Goal: Task Accomplishment & Management: Complete application form

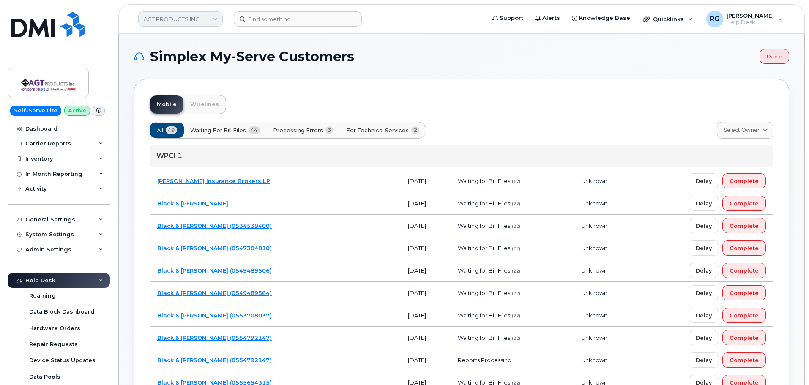
click at [180, 19] on link "AGT PRODUCTS INC" at bounding box center [180, 18] width 84 height 15
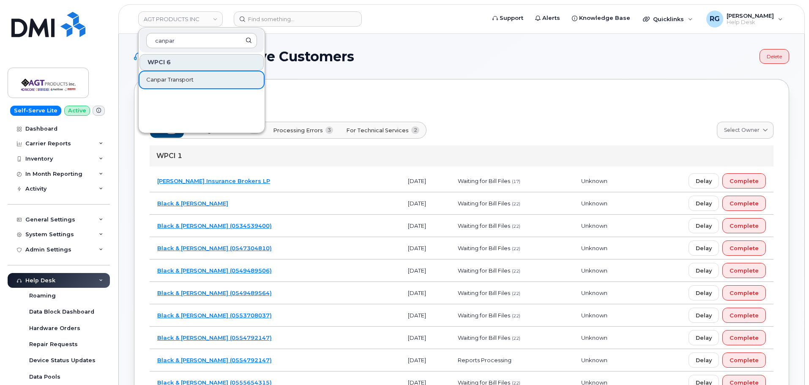
type input "canpar"
click at [181, 79] on span "Canpar Transport" at bounding box center [169, 80] width 47 height 8
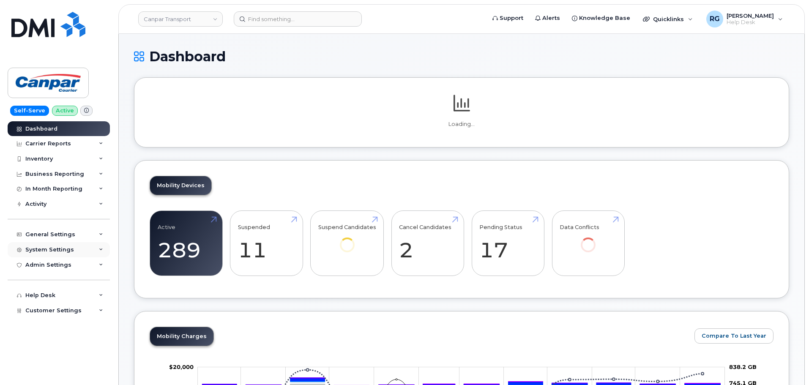
click at [48, 247] on div "System Settings" at bounding box center [49, 249] width 49 height 7
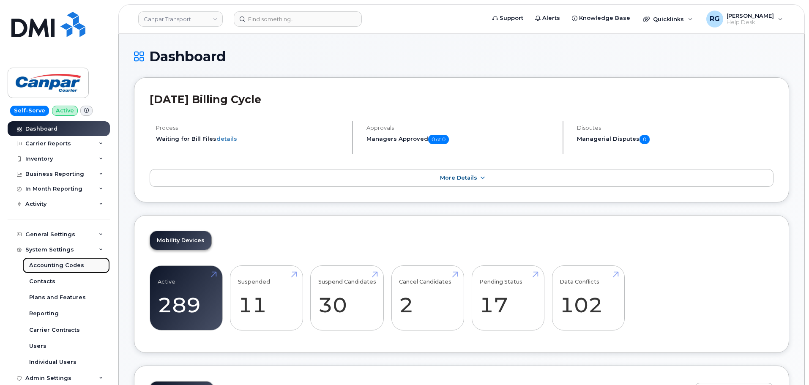
click at [53, 267] on div "Accounting Codes" at bounding box center [56, 265] width 55 height 8
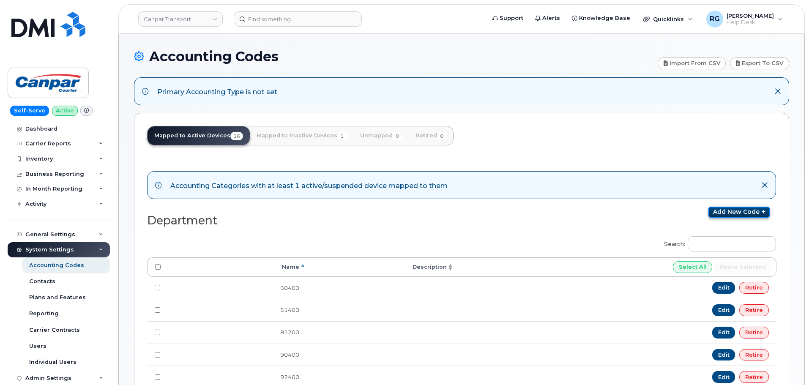
click at [725, 215] on link "Add new code" at bounding box center [738, 212] width 61 height 11
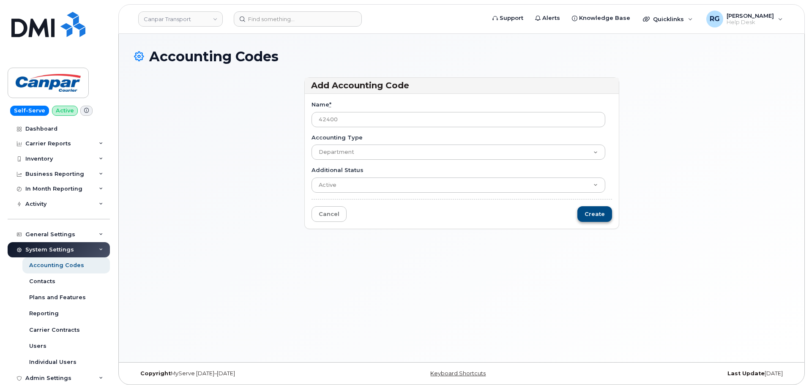
type input "42400"
click at [605, 217] on input "Create" at bounding box center [594, 214] width 35 height 16
type input "Saving..."
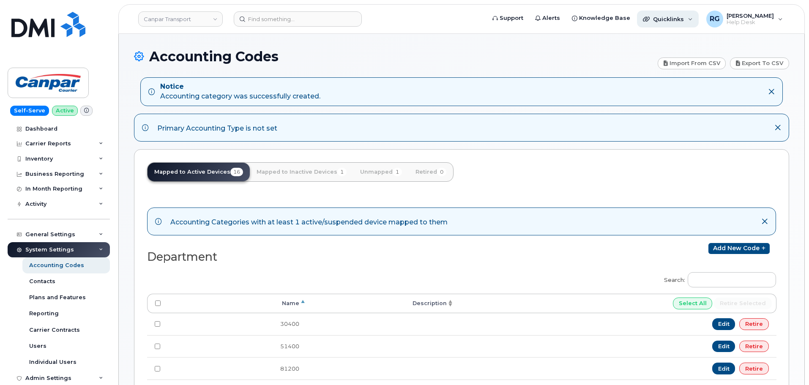
click at [667, 23] on div "Quicklinks" at bounding box center [668, 19] width 62 height 17
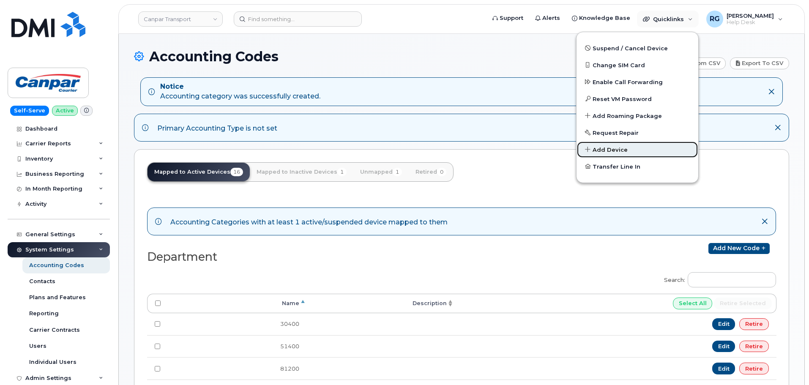
click at [633, 148] on link "Add Device" at bounding box center [637, 149] width 122 height 17
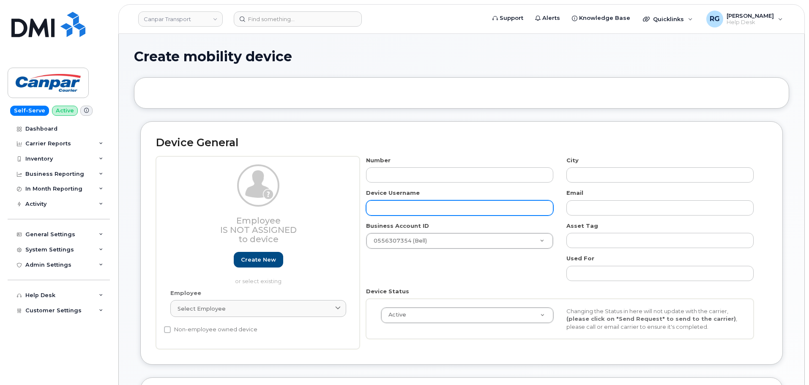
click at [406, 205] on input "text" at bounding box center [459, 207] width 187 height 15
paste input "[PERSON_NAME]"
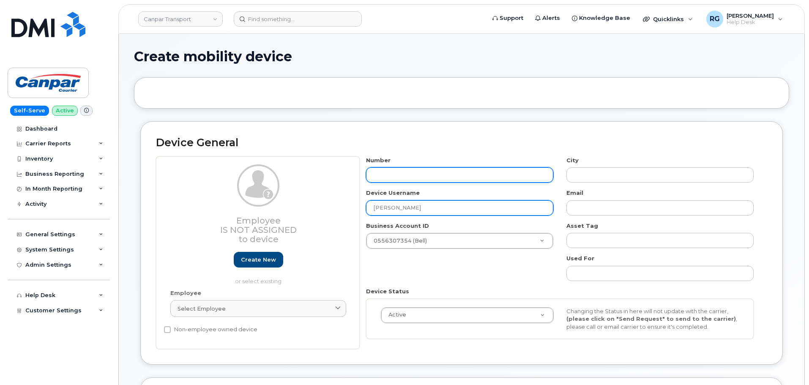
type input "[PERSON_NAME]"
click at [389, 177] on input "text" at bounding box center [459, 174] width 187 height 15
type input "6138"
type input "?"
type input "6138490023"
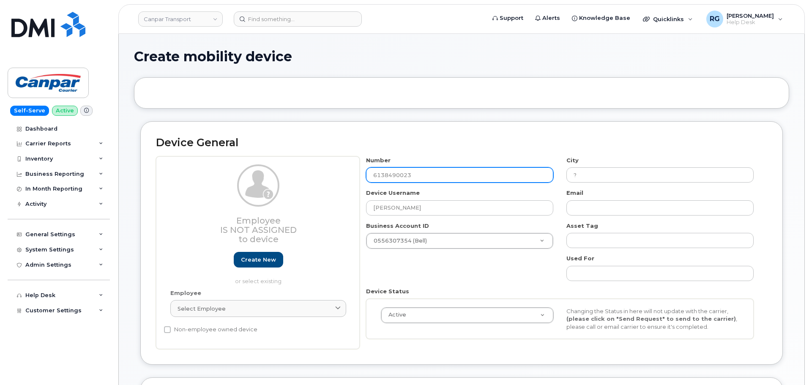
type input "[GEOGRAPHIC_DATA]"
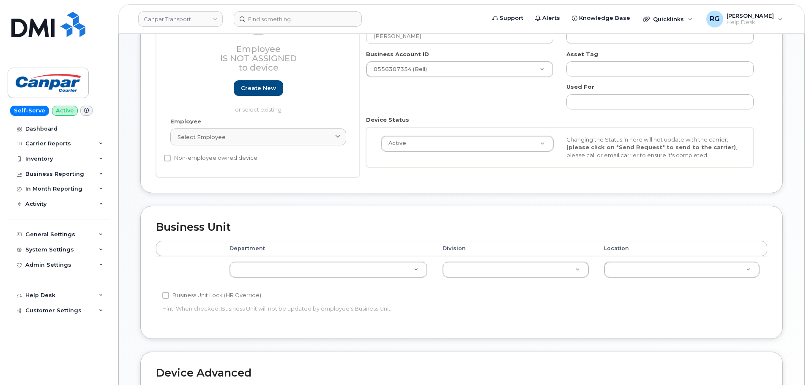
scroll to position [180, 0]
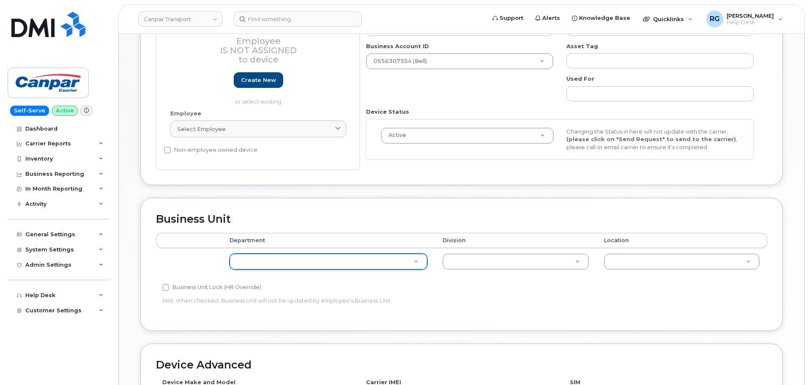
type input "6138490023"
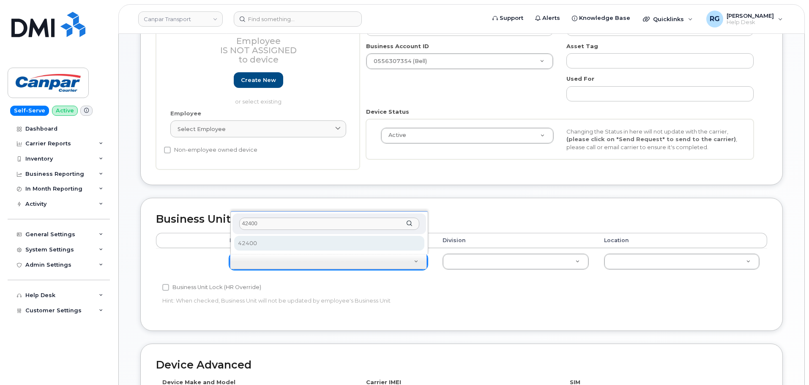
type input "42400"
select select "35915926"
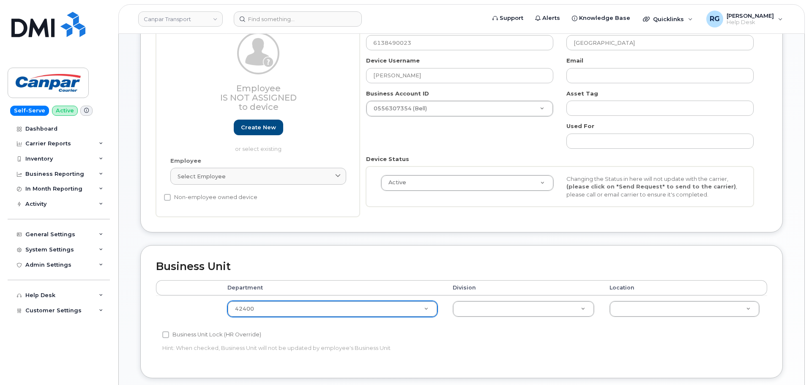
scroll to position [127, 0]
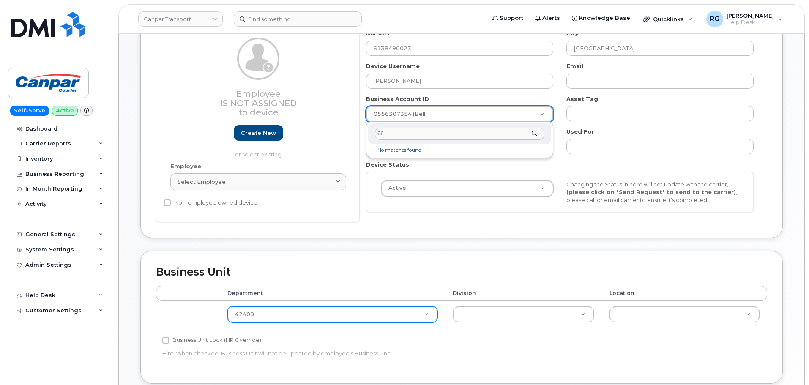
type input "6"
type input "556307354"
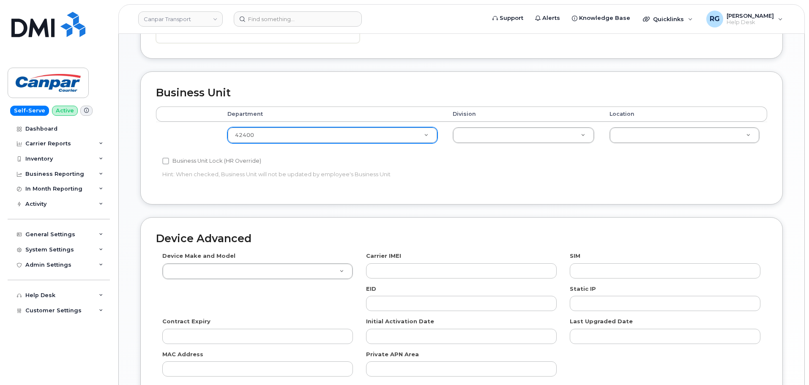
scroll to position [306, 0]
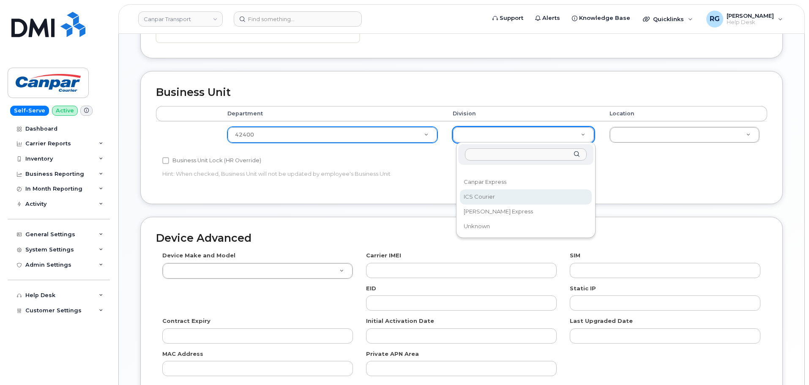
select select "30281271"
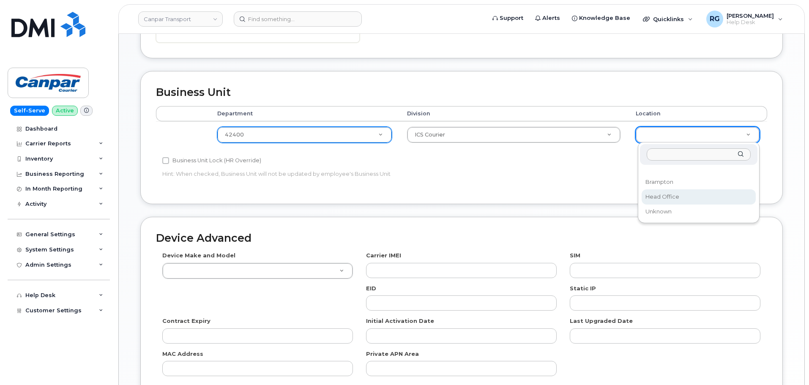
select select "30281267"
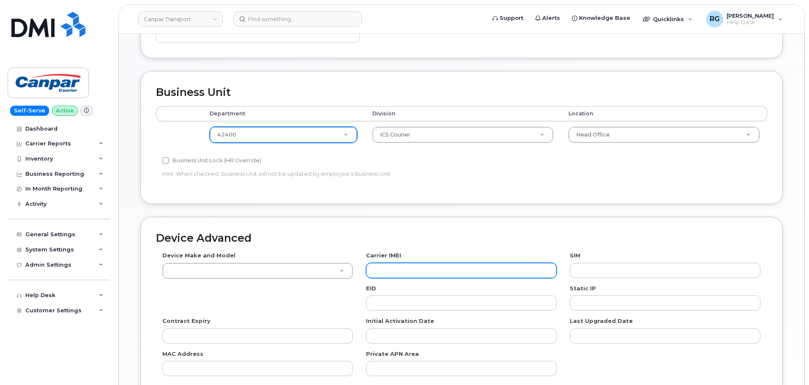
drag, startPoint x: 409, startPoint y: 273, endPoint x: 403, endPoint y: 272, distance: 5.9
click at [409, 273] on input "text" at bounding box center [461, 270] width 191 height 15
paste input "358719249553135"
type input "358719249553135"
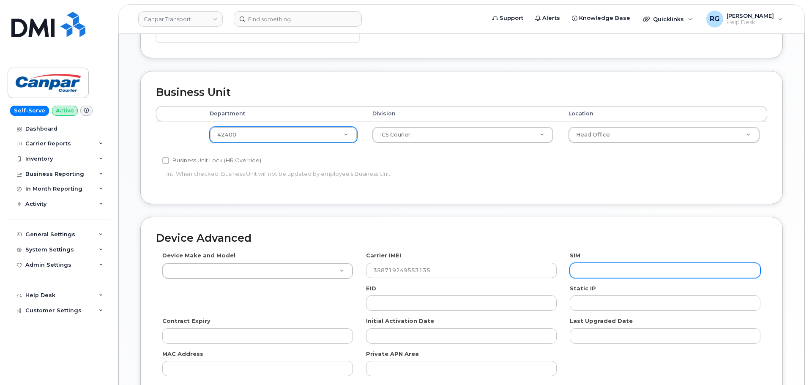
click at [599, 278] on input "text" at bounding box center [664, 270] width 191 height 15
paste input "89302610207417042899"
type input "89302610207417042899"
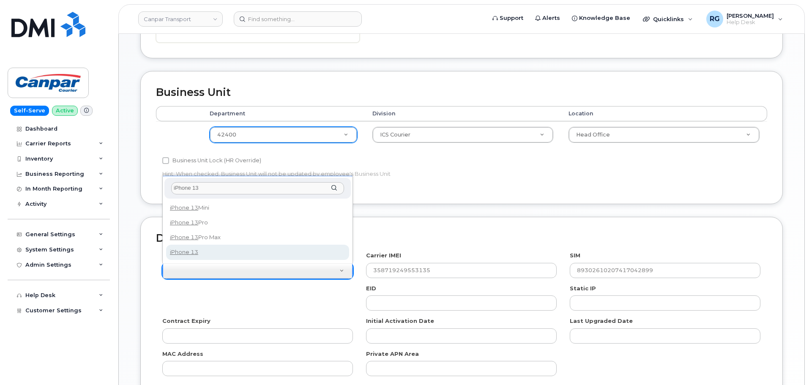
type input "iPhone 13"
select select "2612"
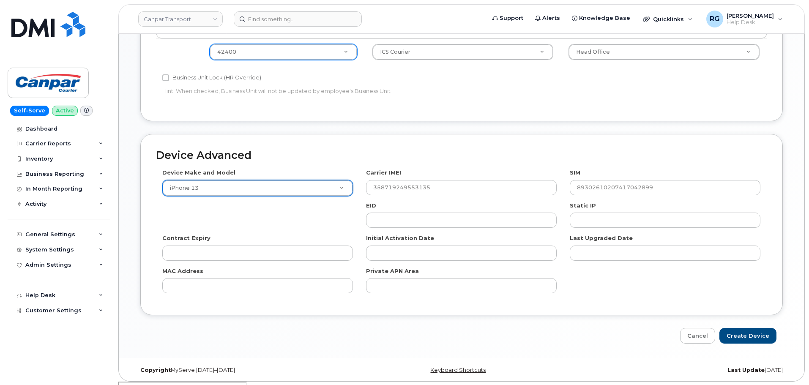
scroll to position [390, 0]
click at [741, 335] on input "Create Device" at bounding box center [747, 335] width 57 height 16
type input "Saving..."
